Goal: Book appointment/travel/reservation

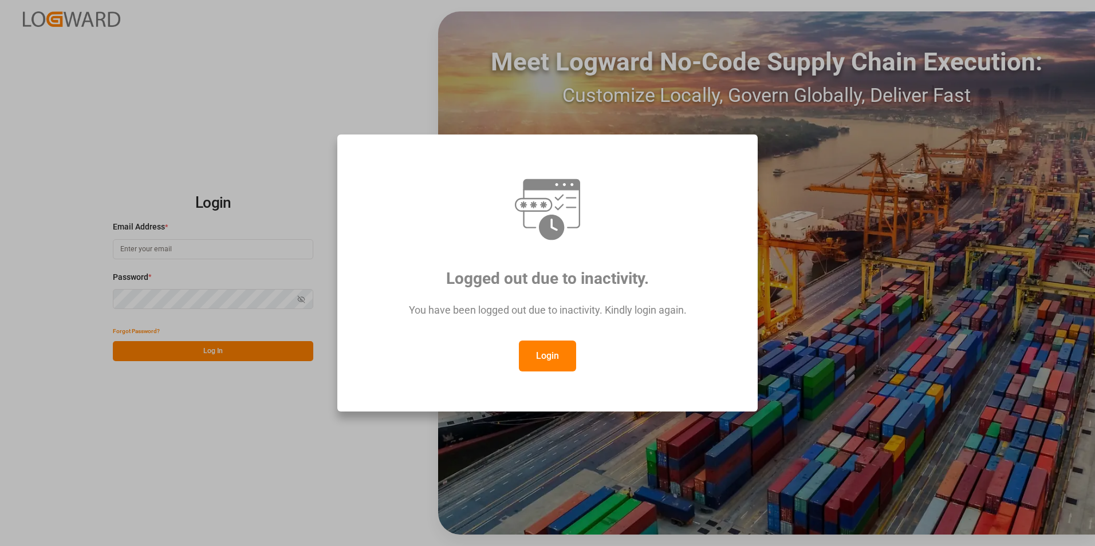
type input "[EMAIL_ADDRESS][DOMAIN_NAME]"
click at [543, 356] on button "Login" at bounding box center [547, 356] width 57 height 31
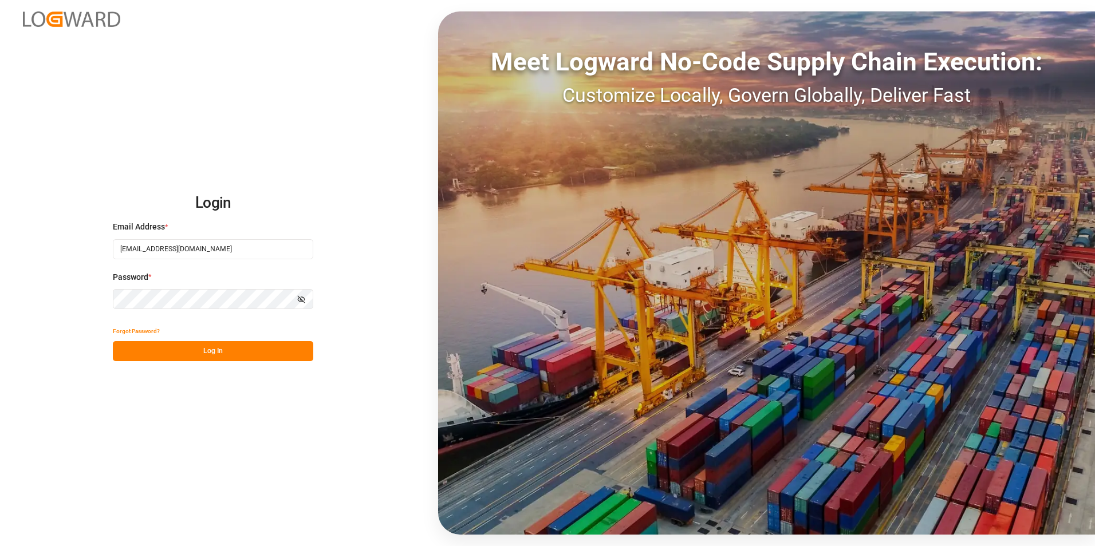
click at [17, 285] on div "Login Email Address * [EMAIL_ADDRESS][DOMAIN_NAME] Password * Show password For…" at bounding box center [547, 273] width 1095 height 546
click at [53, 501] on div "Login Email Address * [EMAIL_ADDRESS][DOMAIN_NAME] Password * Show password For…" at bounding box center [547, 273] width 1095 height 546
click at [174, 353] on button "Log In" at bounding box center [213, 351] width 200 height 20
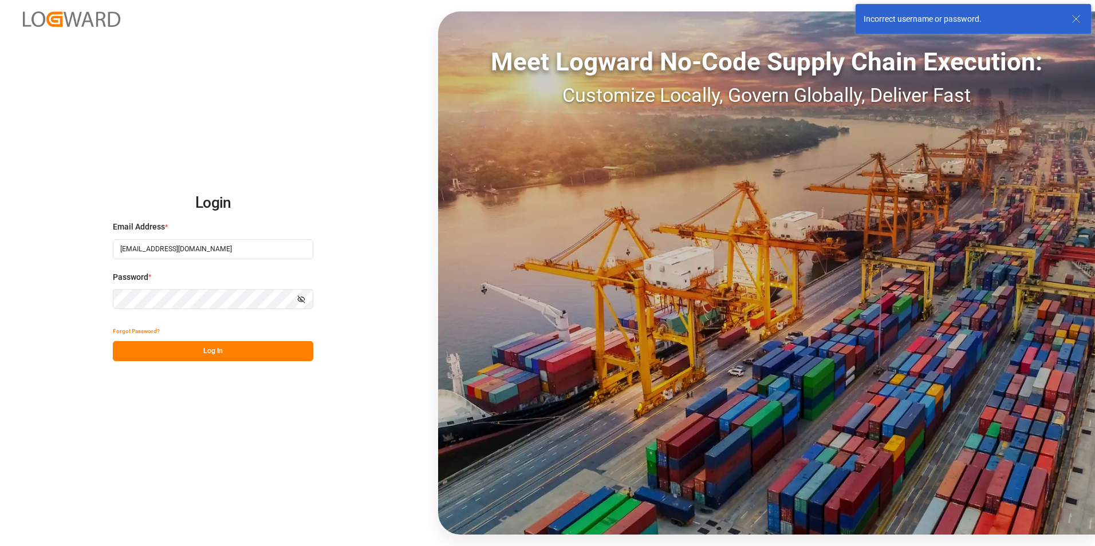
click at [27, 298] on div "Login Email Address * [EMAIL_ADDRESS][DOMAIN_NAME] Password * Show password For…" at bounding box center [547, 273] width 1095 height 546
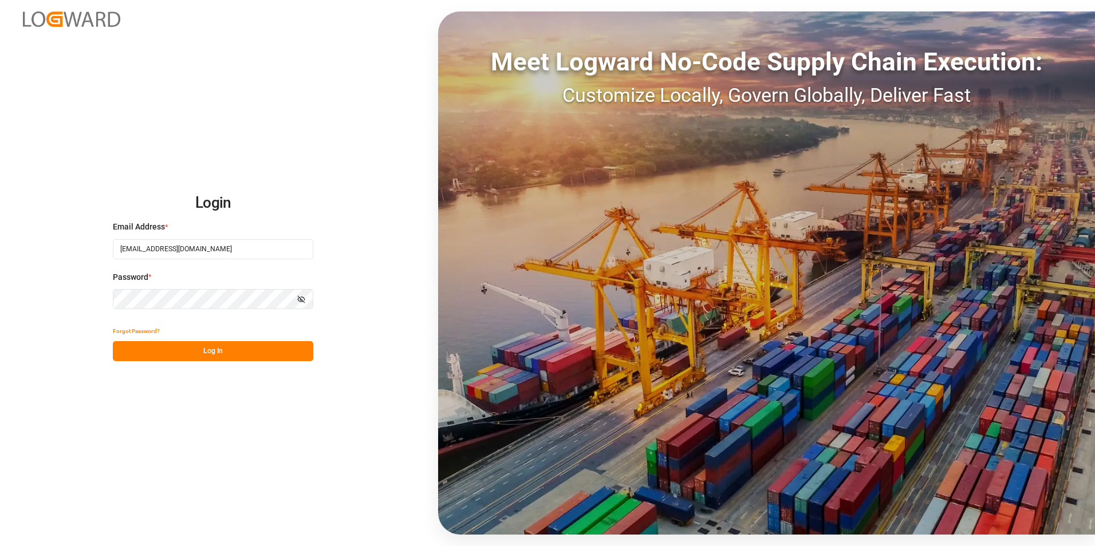
click at [124, 349] on button "Log In" at bounding box center [213, 351] width 200 height 20
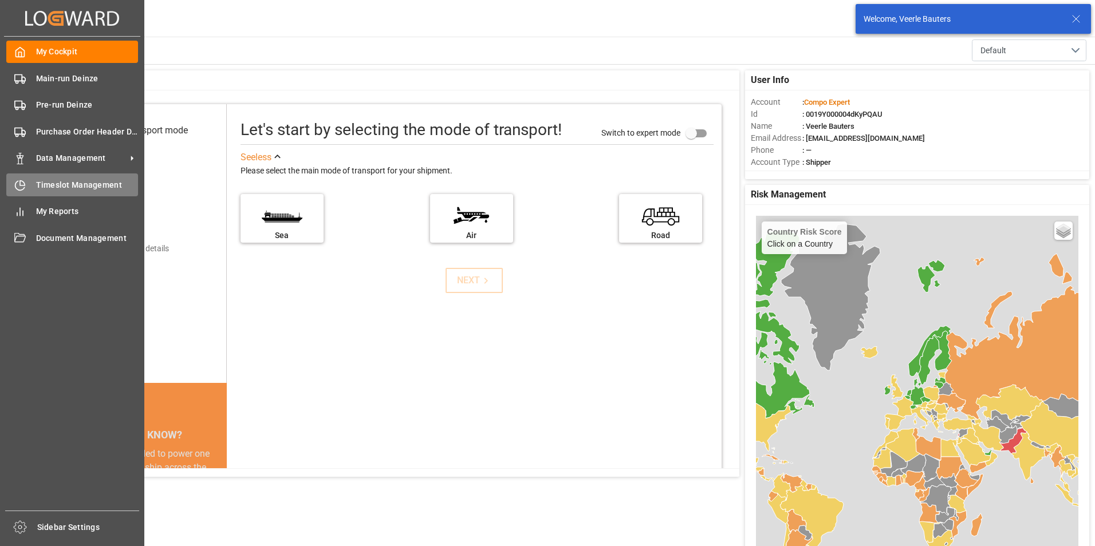
click at [21, 184] on icon at bounding box center [19, 185] width 11 height 11
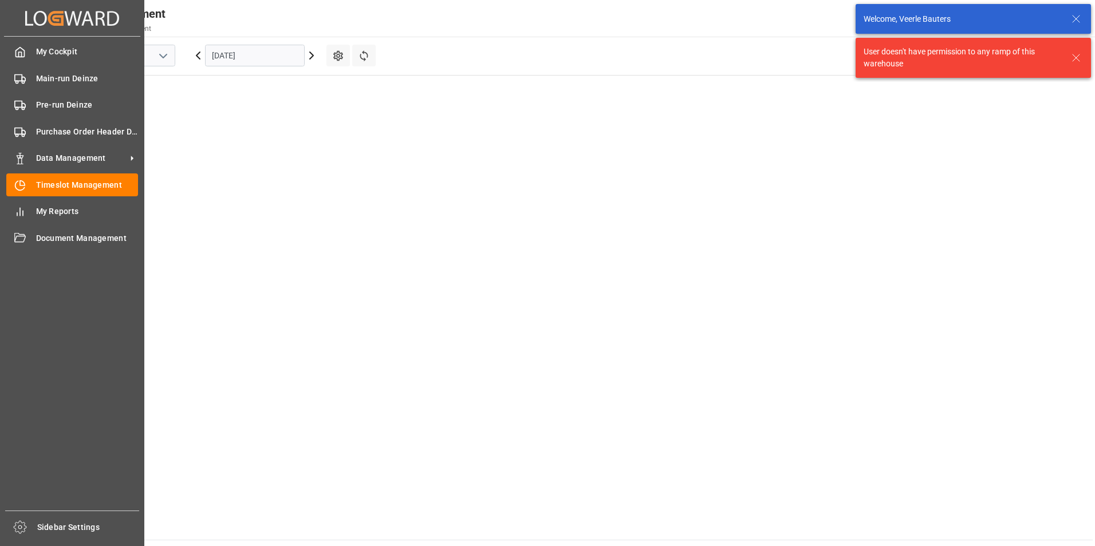
scroll to position [465, 0]
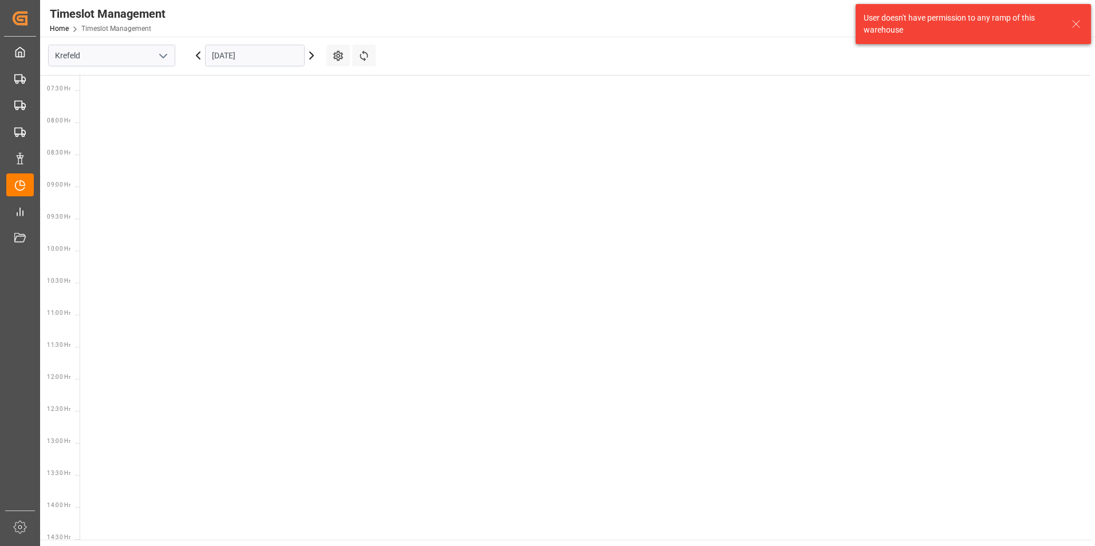
click at [168, 55] on icon "open menu" at bounding box center [163, 56] width 14 height 14
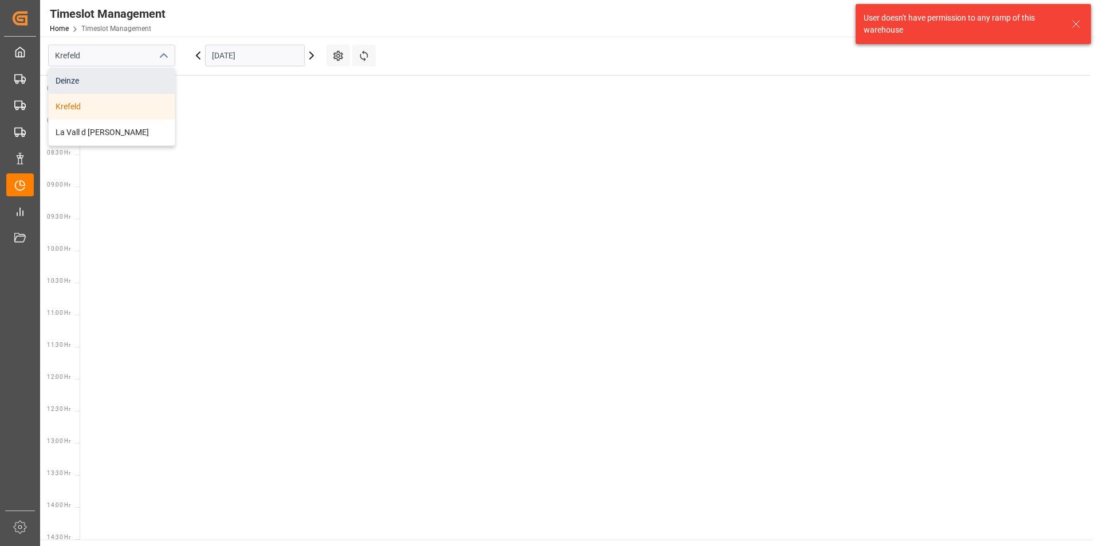
click at [76, 86] on div "Deinze" at bounding box center [112, 81] width 126 height 26
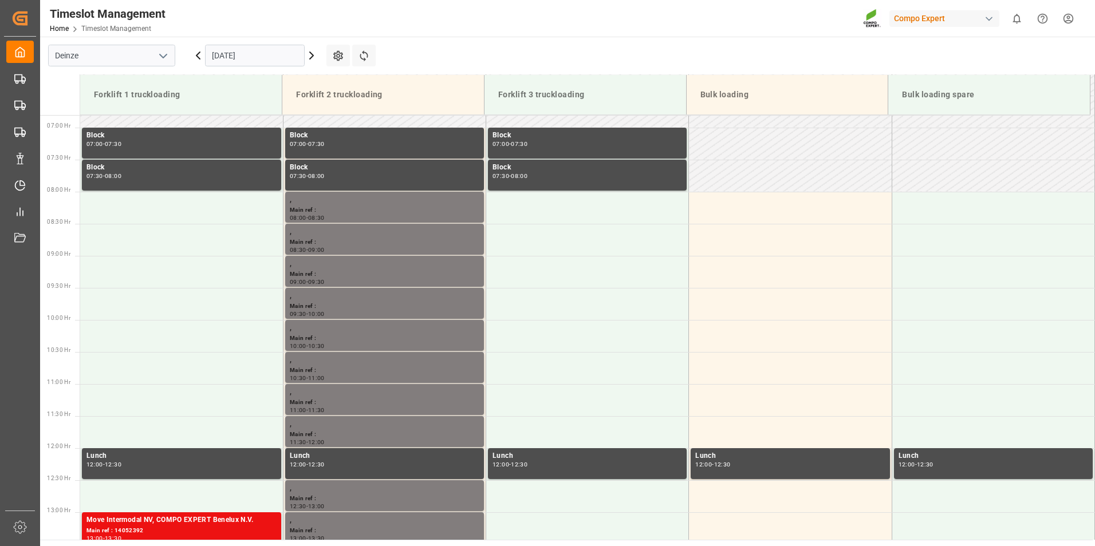
scroll to position [277, 0]
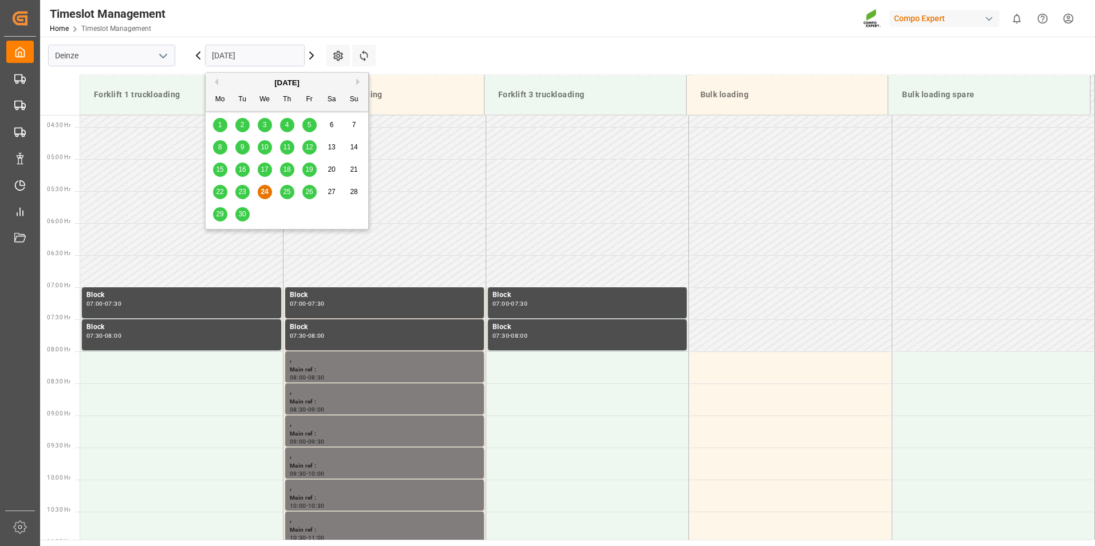
click at [270, 57] on input "[DATE]" at bounding box center [255, 56] width 100 height 22
click at [286, 194] on span "25" at bounding box center [286, 192] width 7 height 8
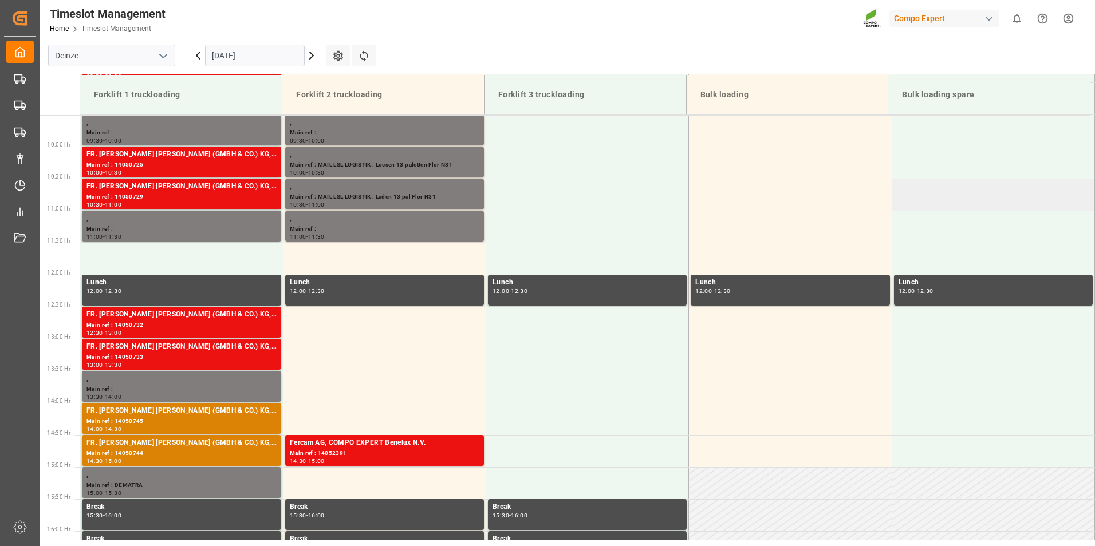
scroll to position [606, 0]
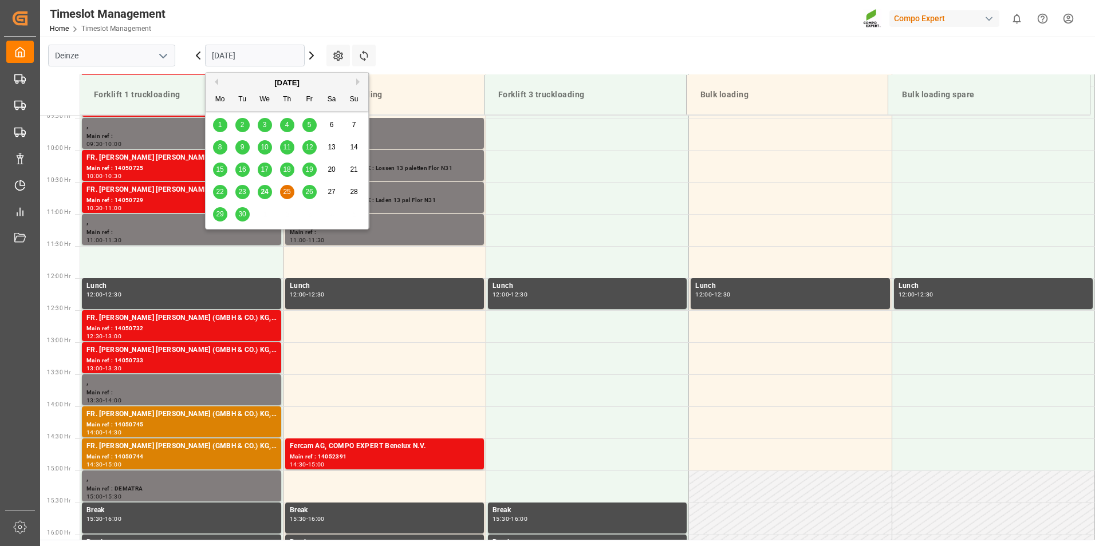
click at [279, 57] on input "[DATE]" at bounding box center [255, 56] width 100 height 22
click at [311, 192] on span "26" at bounding box center [308, 192] width 7 height 8
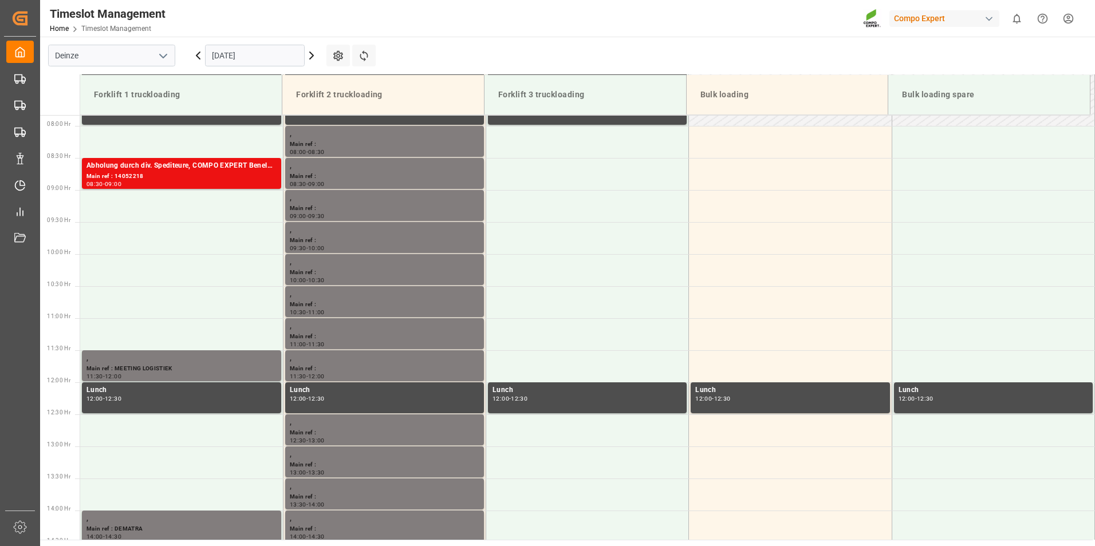
scroll to position [506, 0]
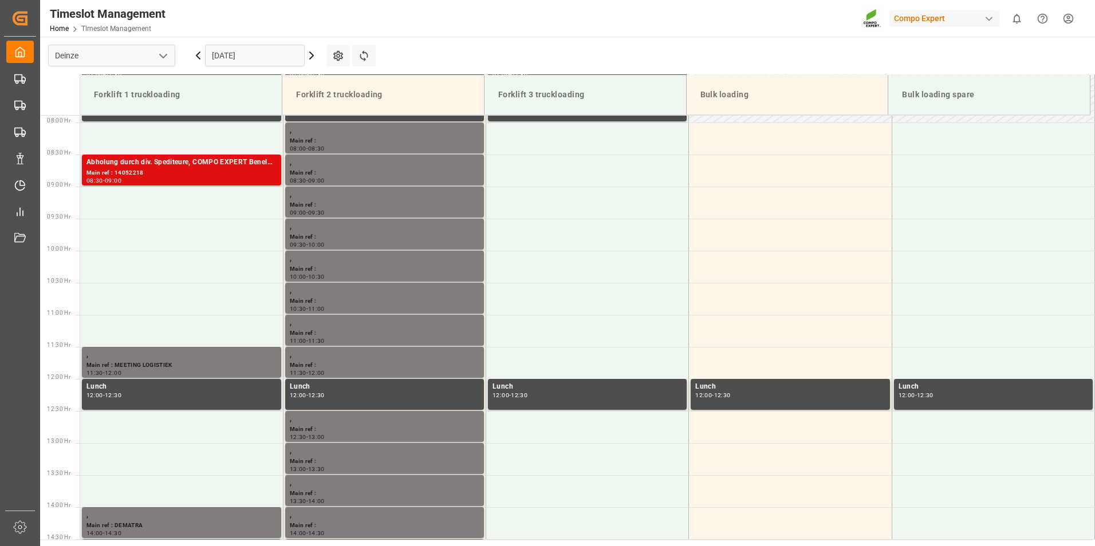
click at [115, 172] on div "Main ref : 14052218" at bounding box center [181, 173] width 190 height 10
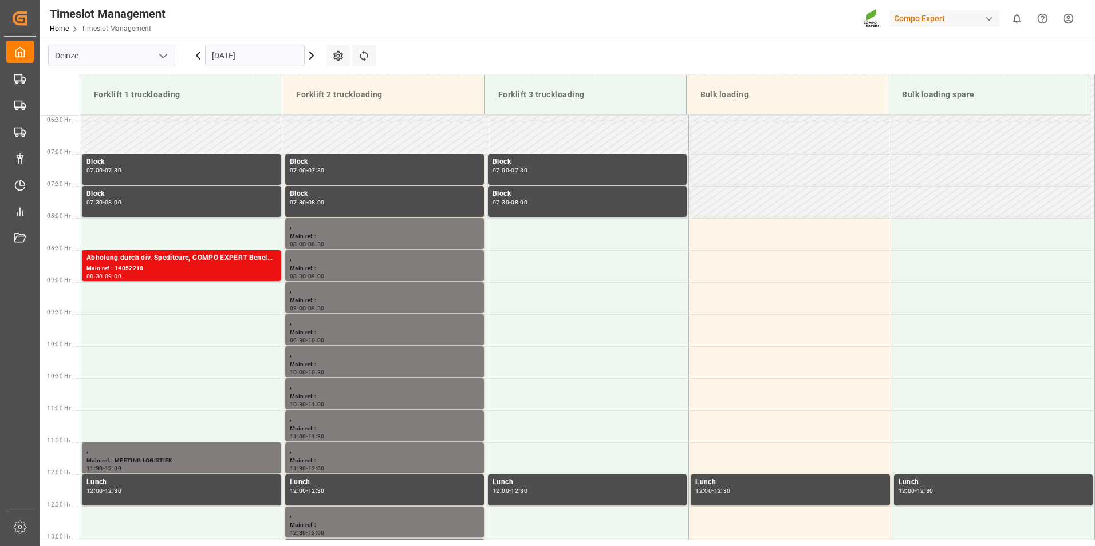
scroll to position [408, 0]
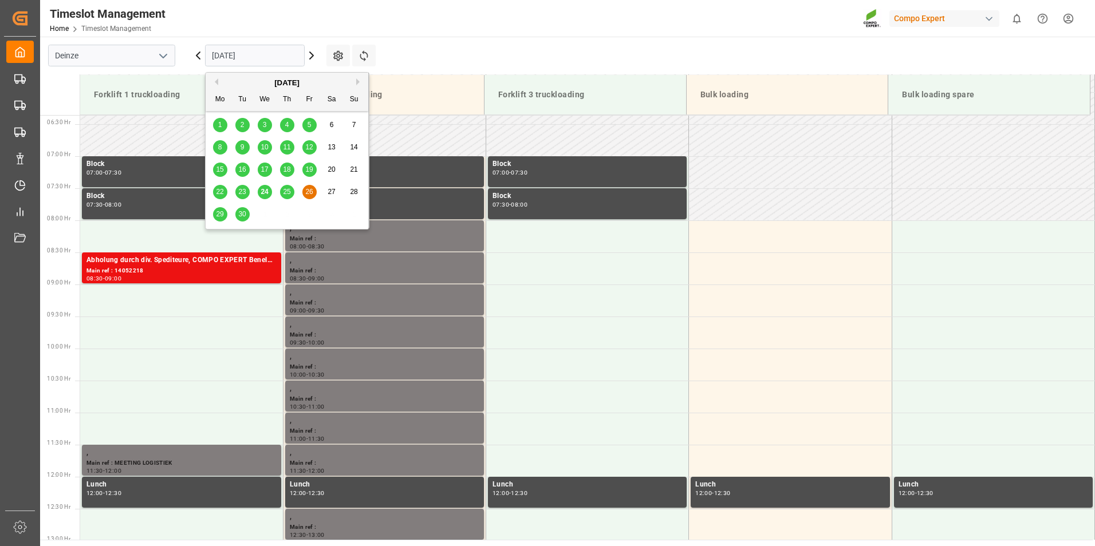
click at [269, 54] on input "[DATE]" at bounding box center [255, 56] width 100 height 22
click at [219, 216] on span "29" at bounding box center [219, 214] width 7 height 8
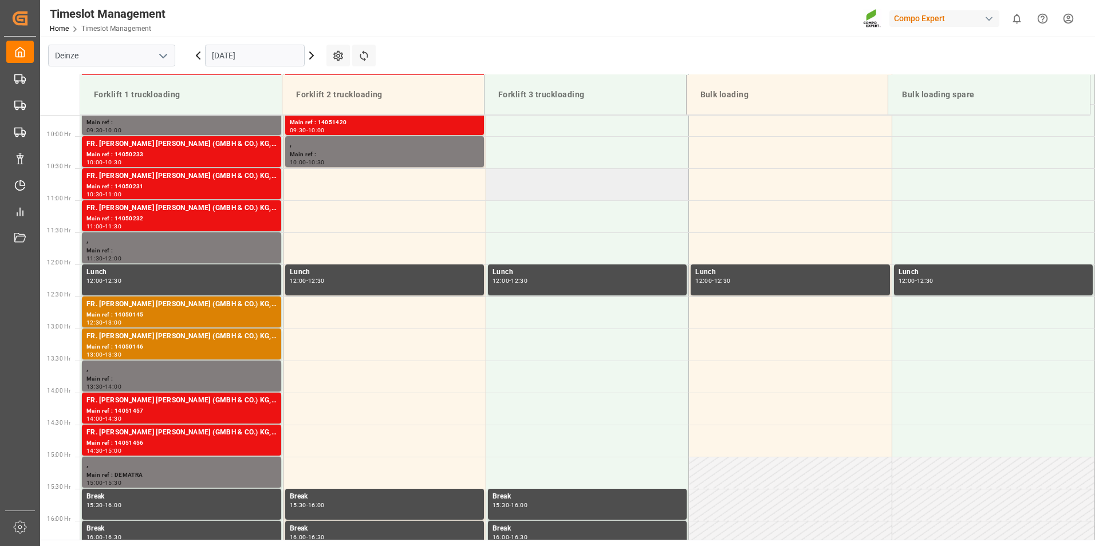
scroll to position [506, 0]
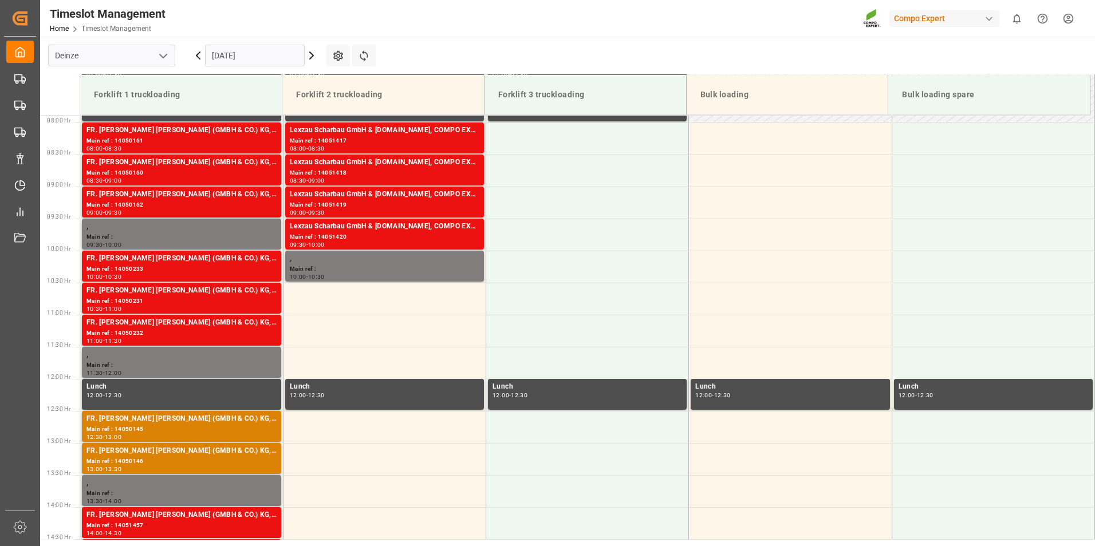
click at [278, 56] on input "[DATE]" at bounding box center [255, 56] width 100 height 22
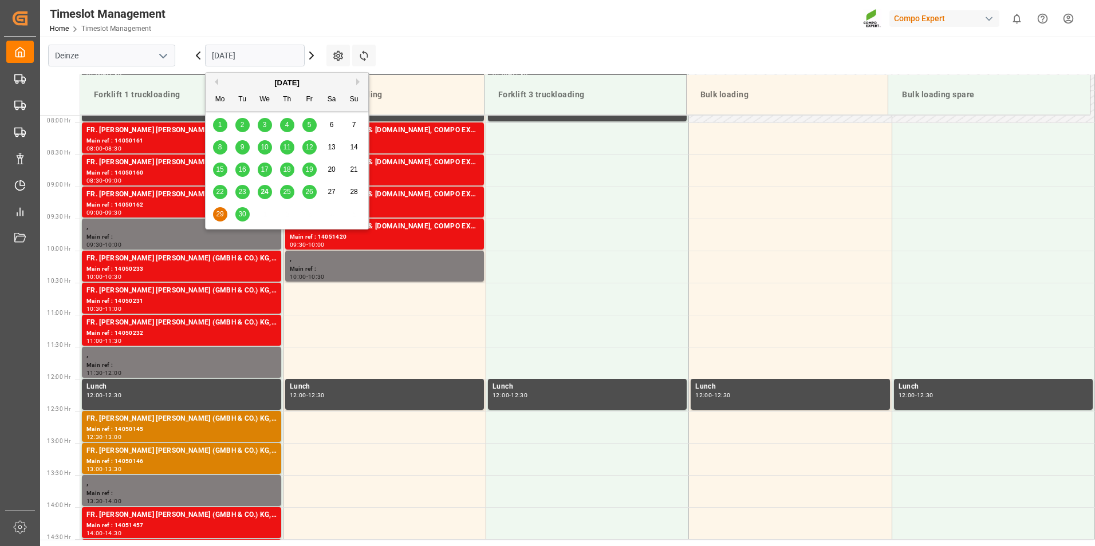
click at [241, 217] on span "30" at bounding box center [241, 214] width 7 height 8
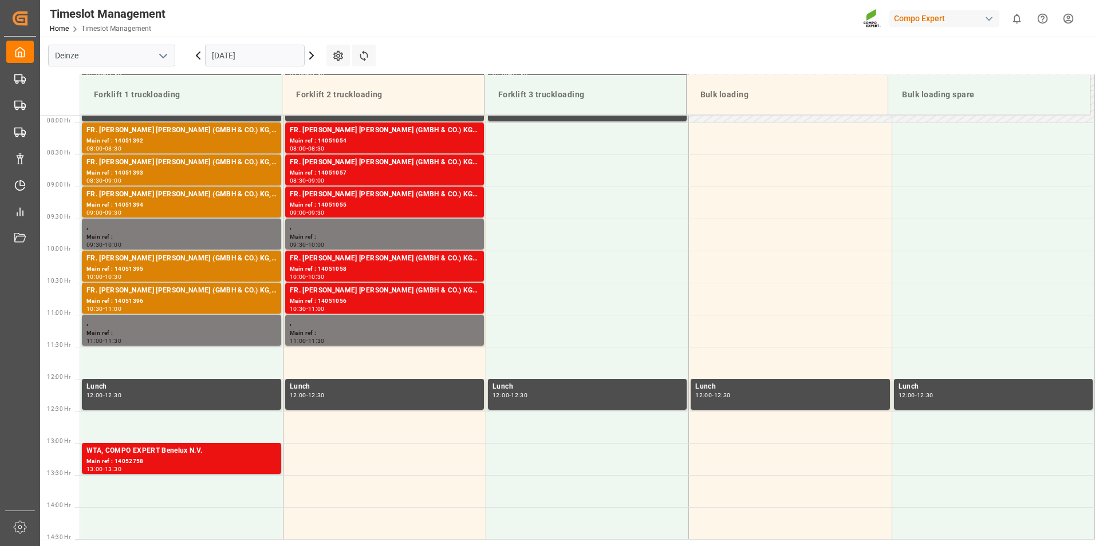
click at [269, 60] on input "[DATE]" at bounding box center [255, 56] width 100 height 22
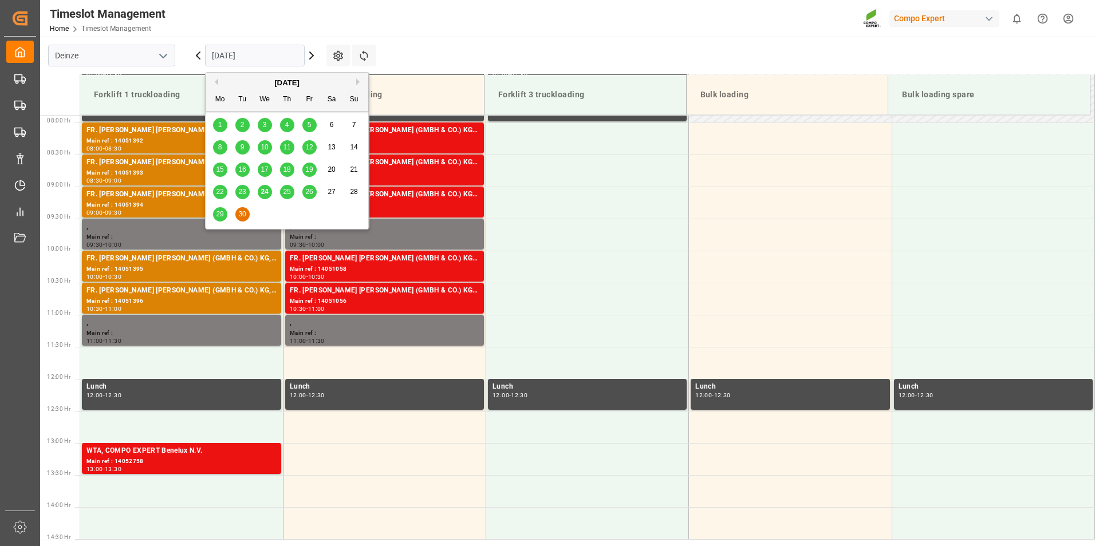
click at [263, 191] on span "24" at bounding box center [263, 192] width 7 height 8
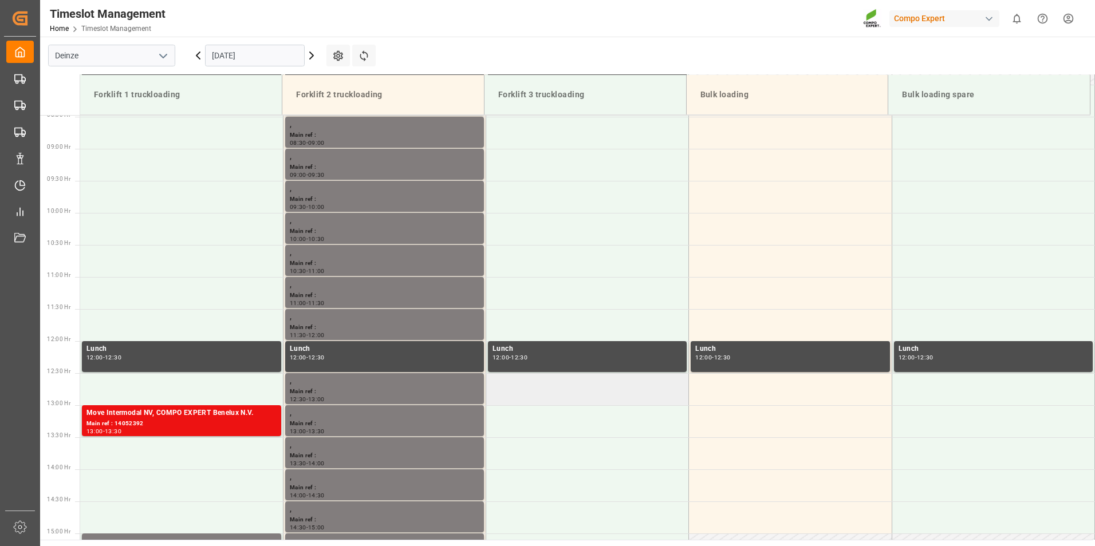
scroll to position [448, 0]
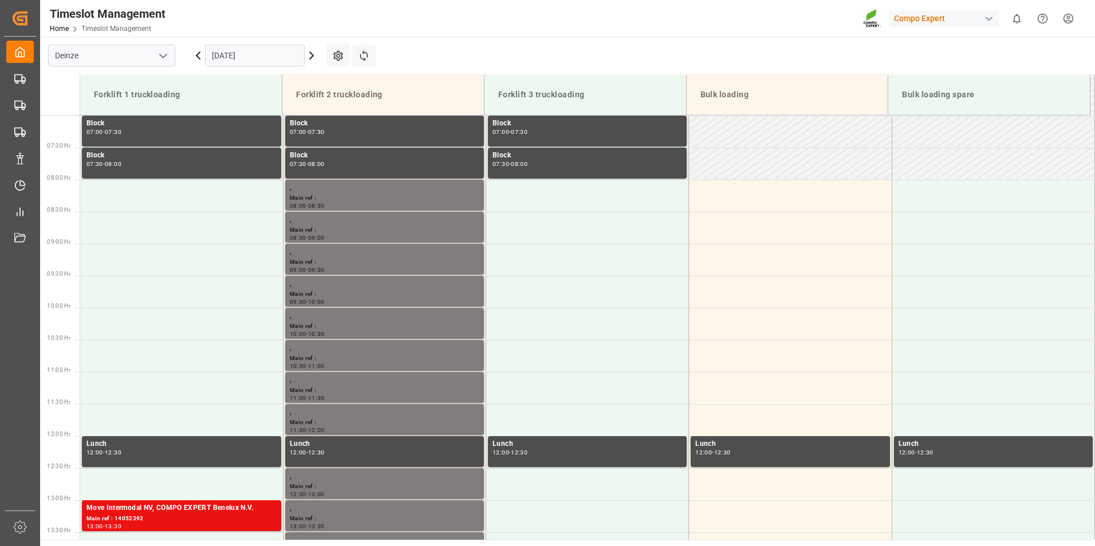
click at [261, 52] on input "[DATE]" at bounding box center [255, 56] width 100 height 22
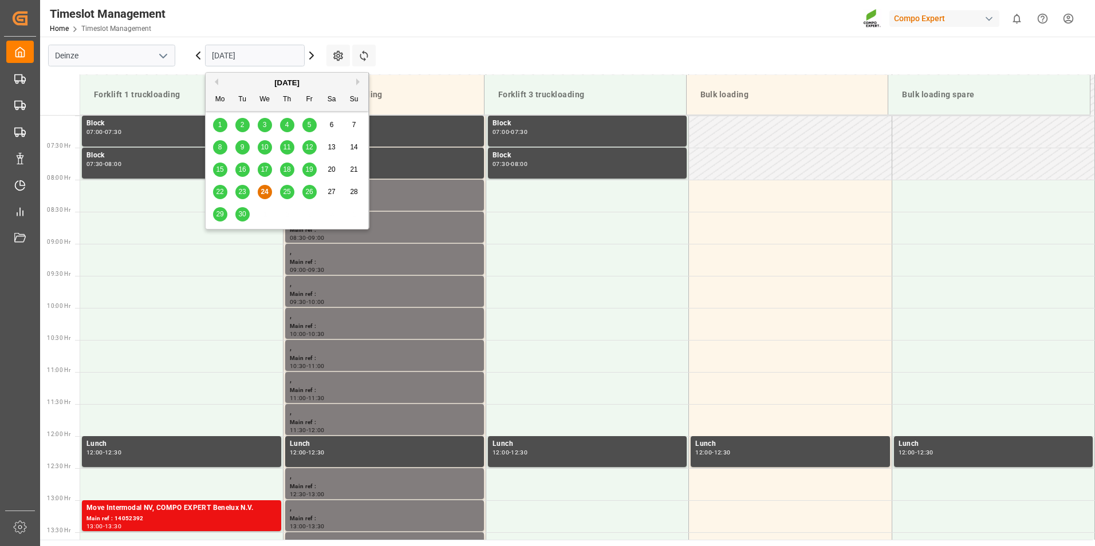
click at [285, 195] on span "25" at bounding box center [286, 192] width 7 height 8
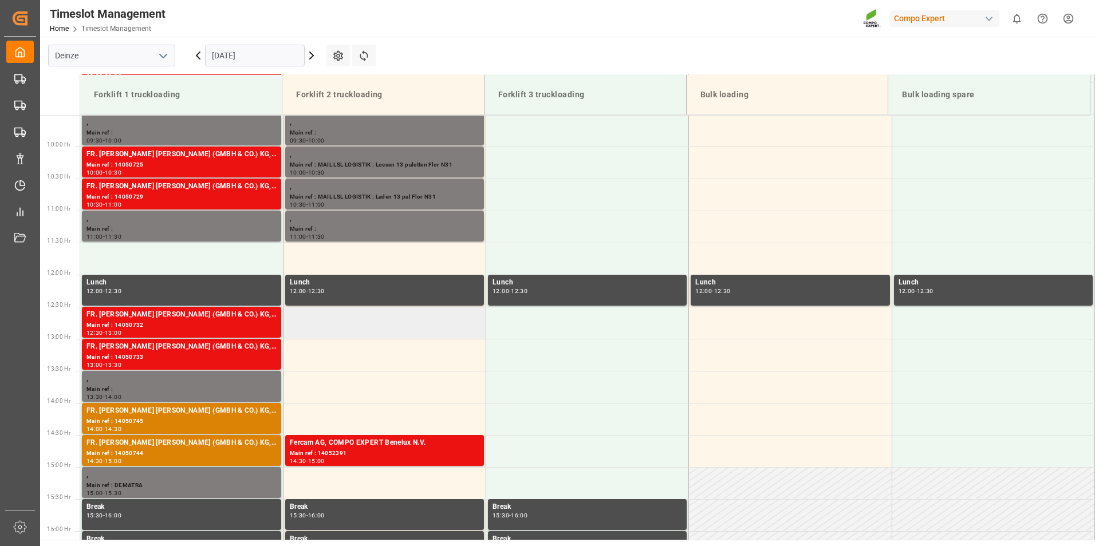
scroll to position [506, 0]
